Goal: Transaction & Acquisition: Purchase product/service

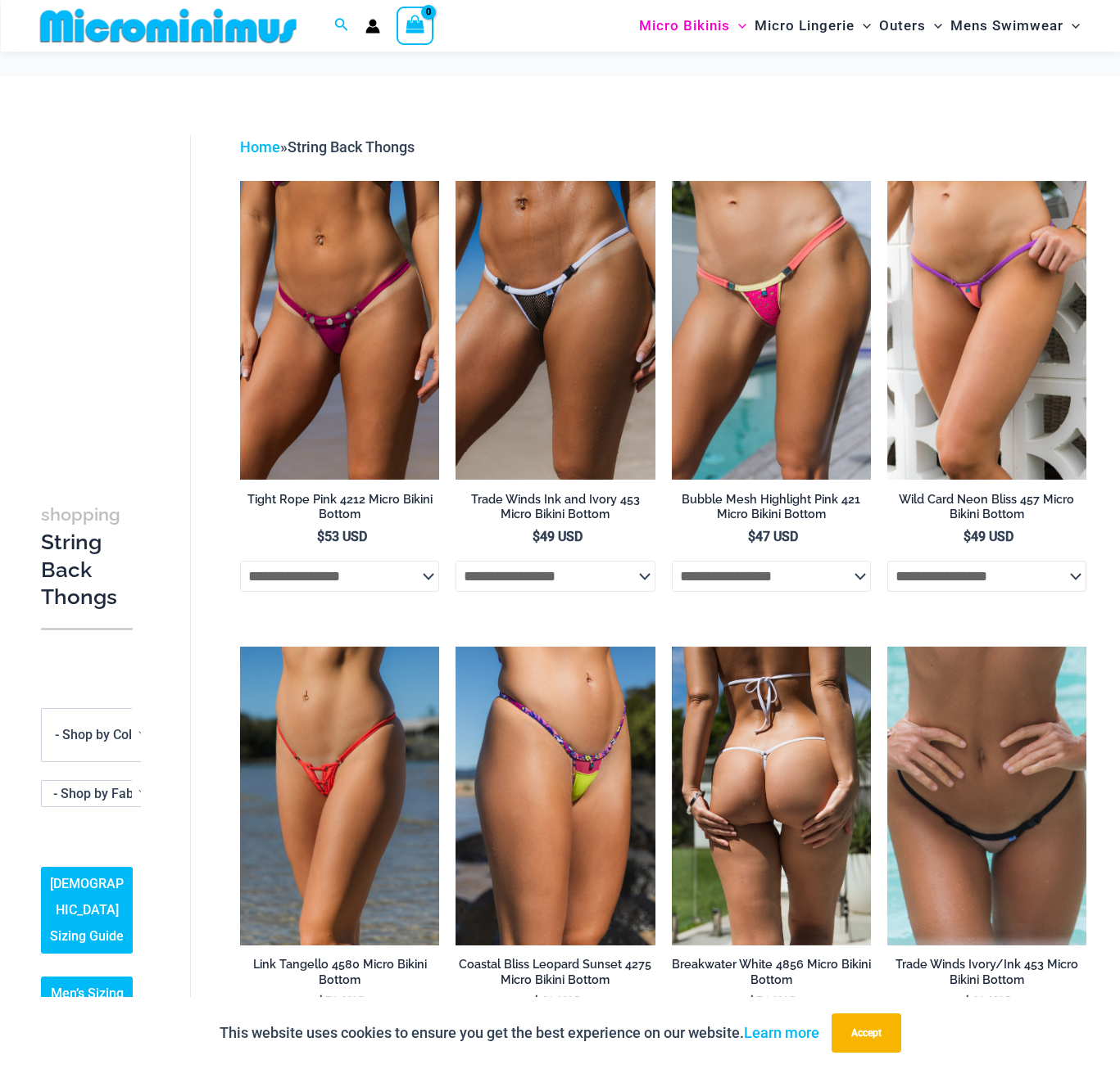
scroll to position [532, 0]
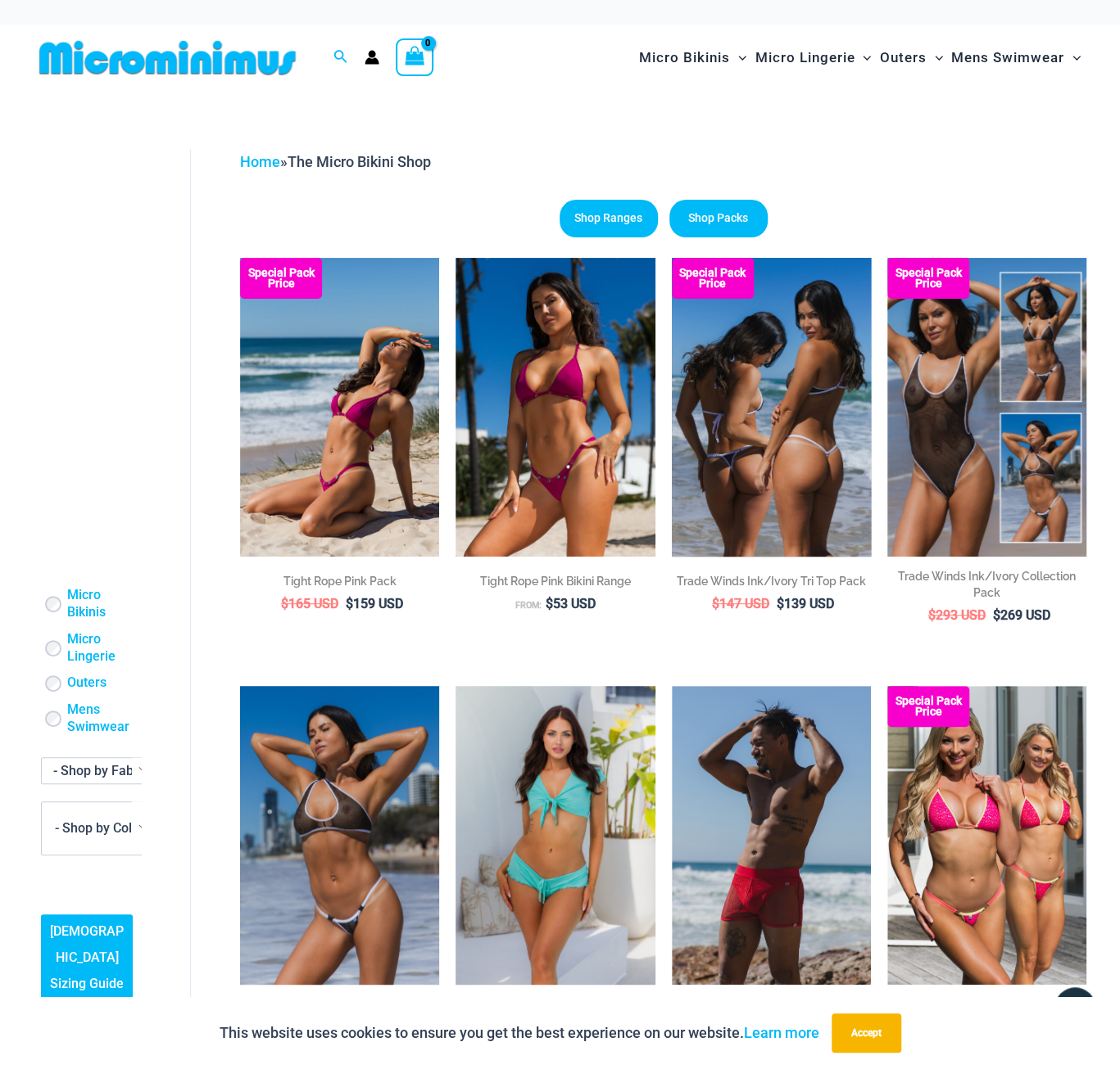
scroll to position [259, 0]
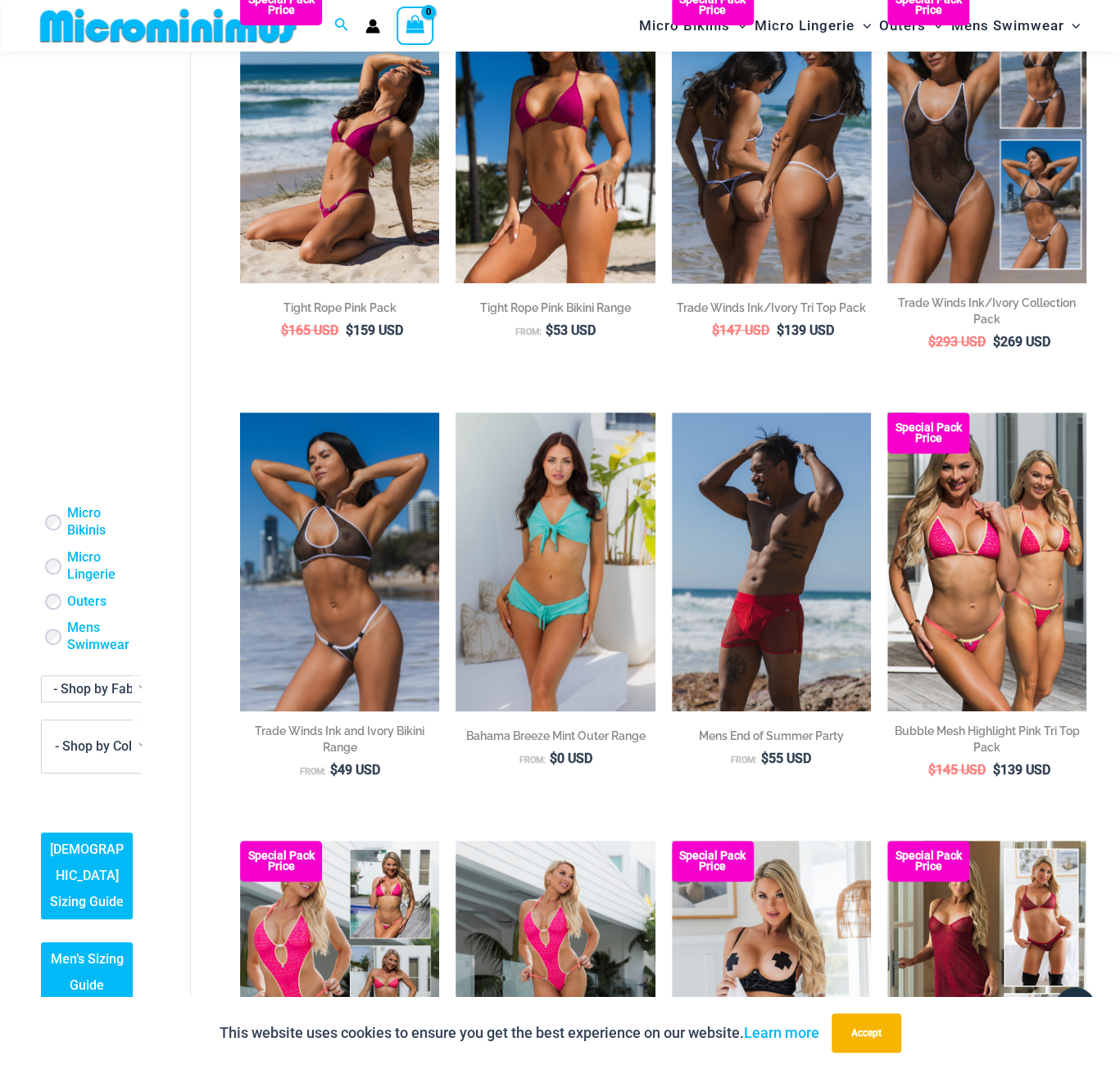
drag, startPoint x: 179, startPoint y: 471, endPoint x: 853, endPoint y: 370, distance: 681.5
click at [840, 368] on li "Special Pack Price Trade Winds Ink/Ivory Tri Top Pack $ 147 USD Original price …" at bounding box center [771, 180] width 199 height 392
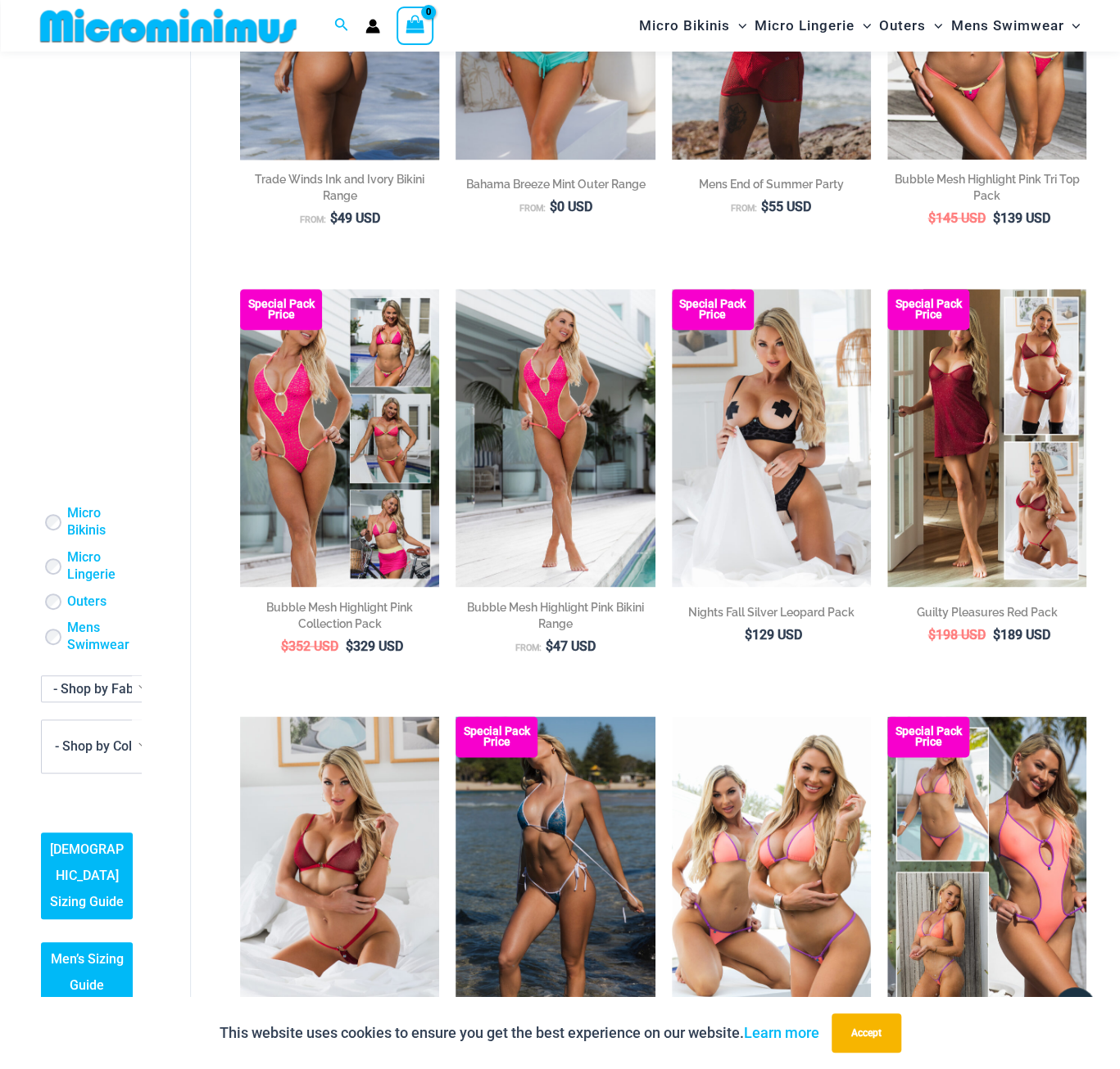
scroll to position [804, 0]
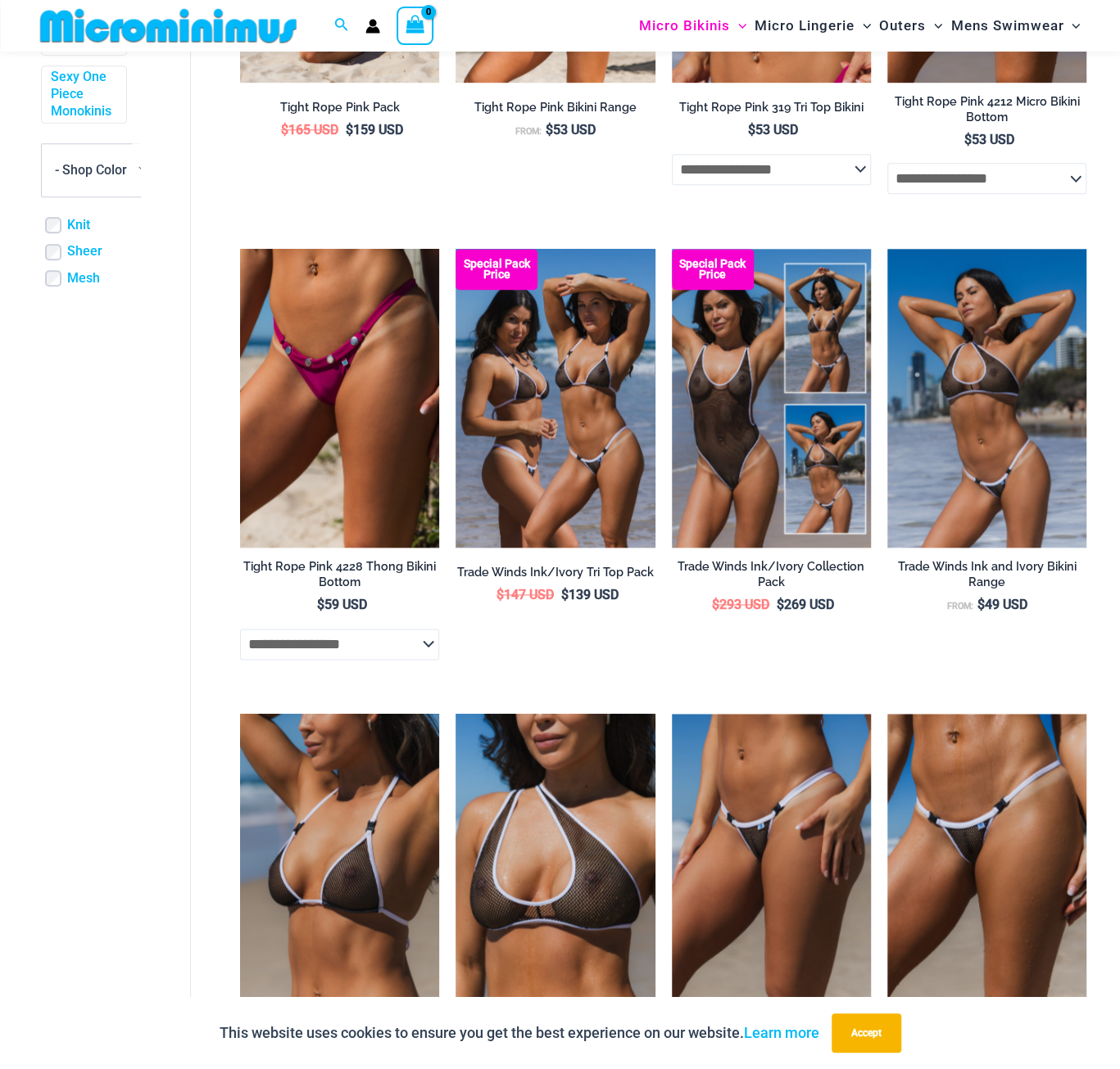
scroll to position [803, 0]
